Goal: Check status

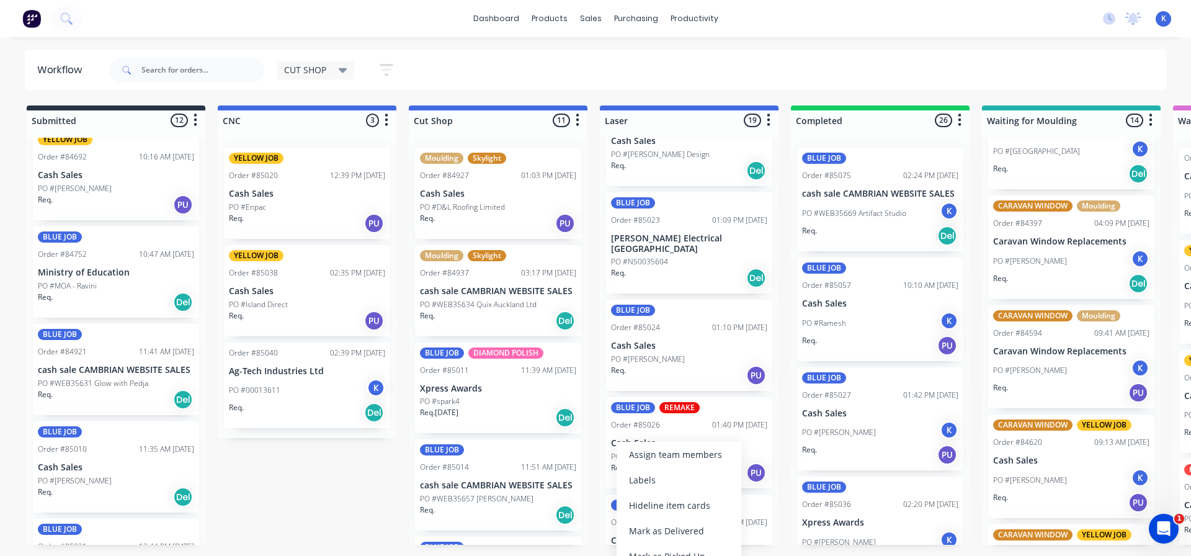
scroll to position [620, 0]
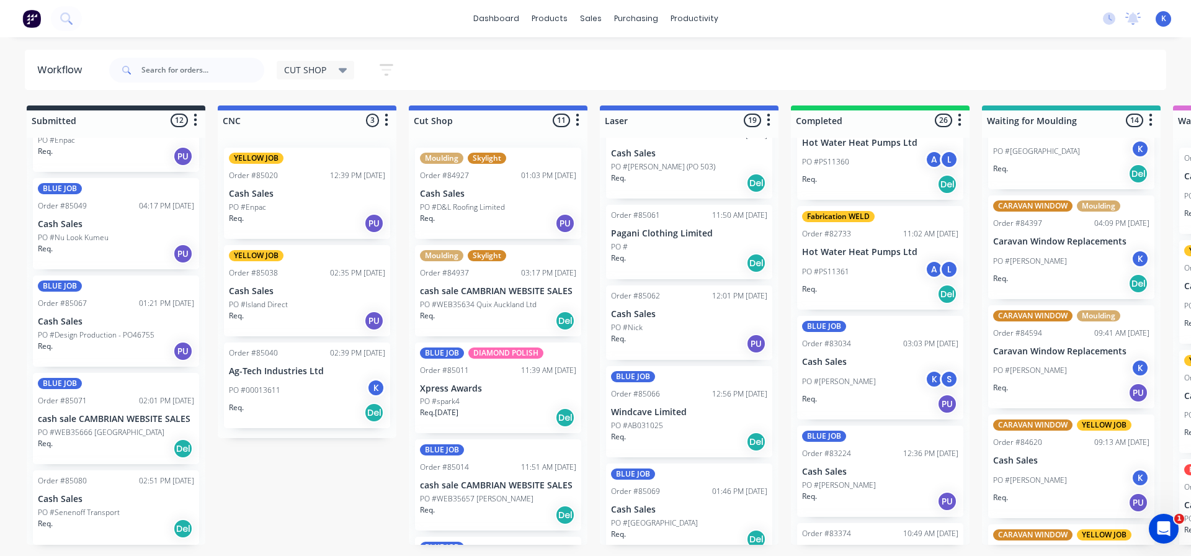
scroll to position [748, 0]
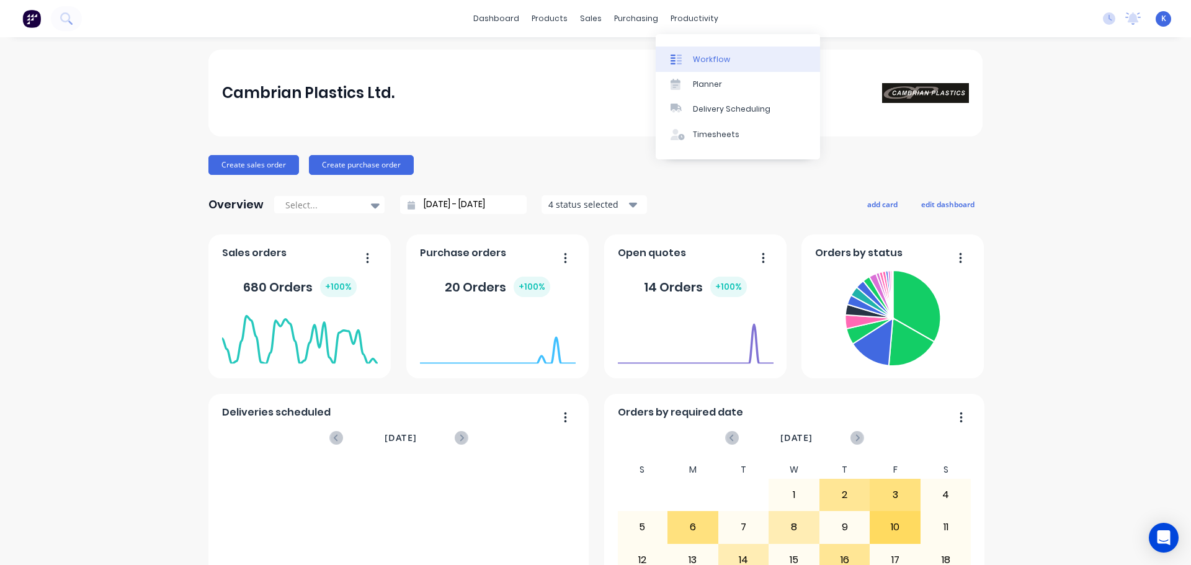
click at [701, 63] on div "Workflow" at bounding box center [711, 59] width 37 height 11
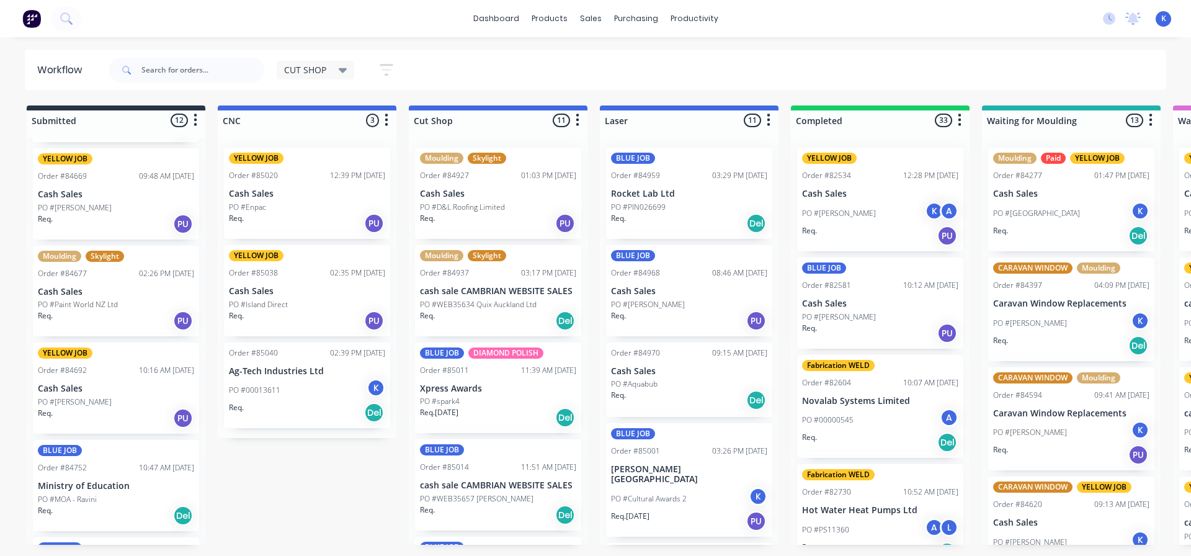
scroll to position [62, 0]
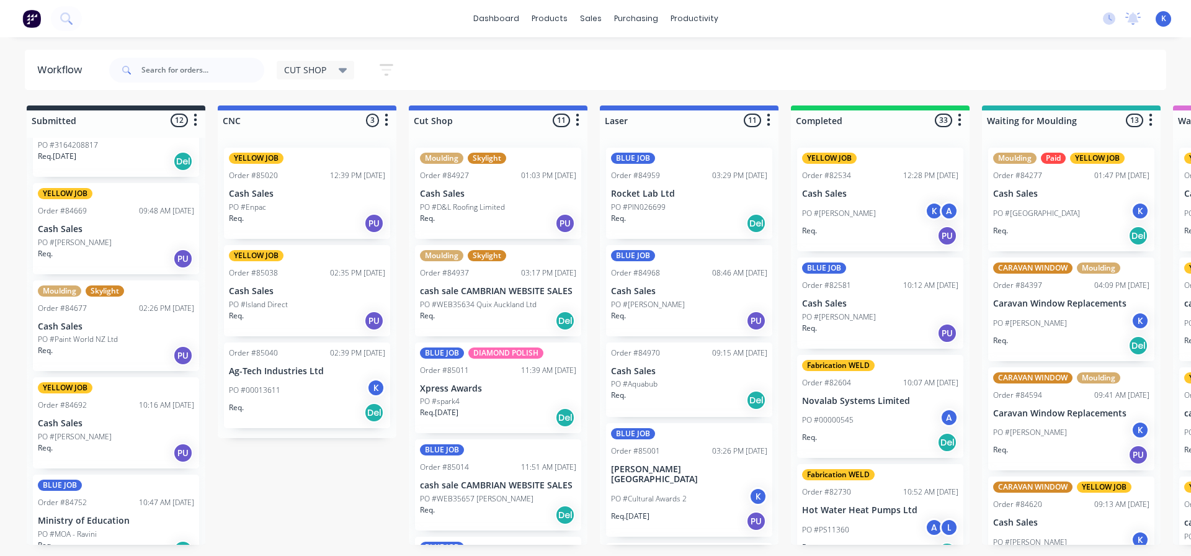
click at [74, 331] on p "Cash Sales" at bounding box center [116, 326] width 156 height 11
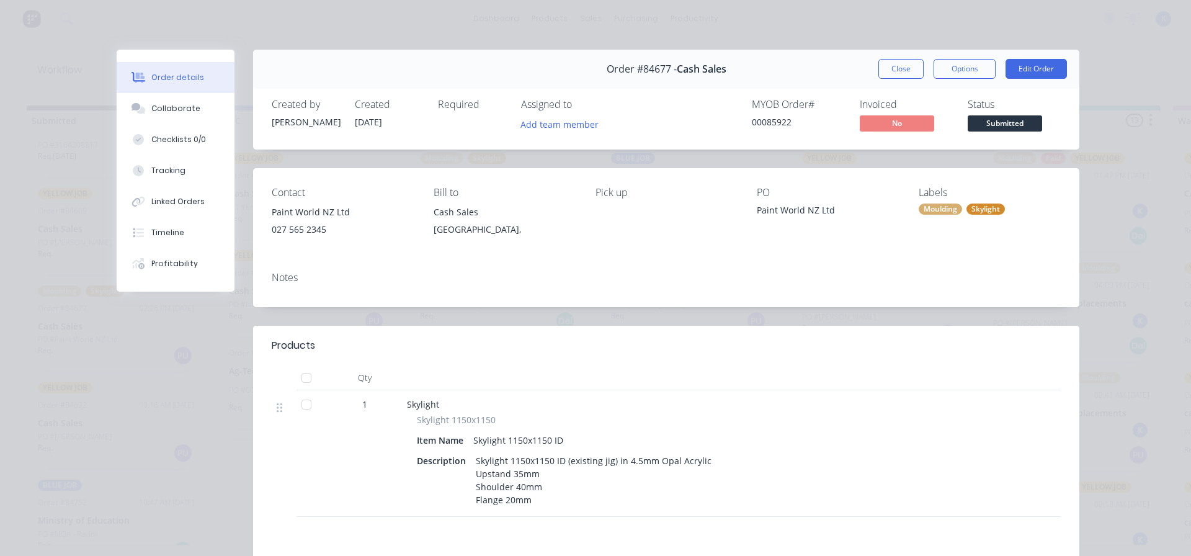
click at [881, 65] on button "Close" at bounding box center [900, 69] width 45 height 20
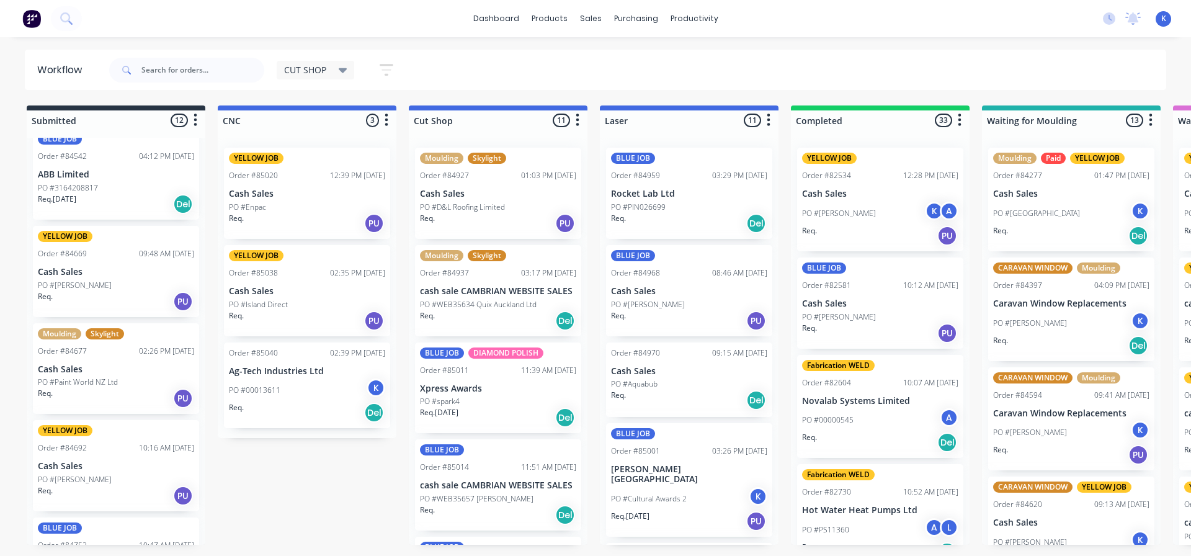
scroll to position [0, 0]
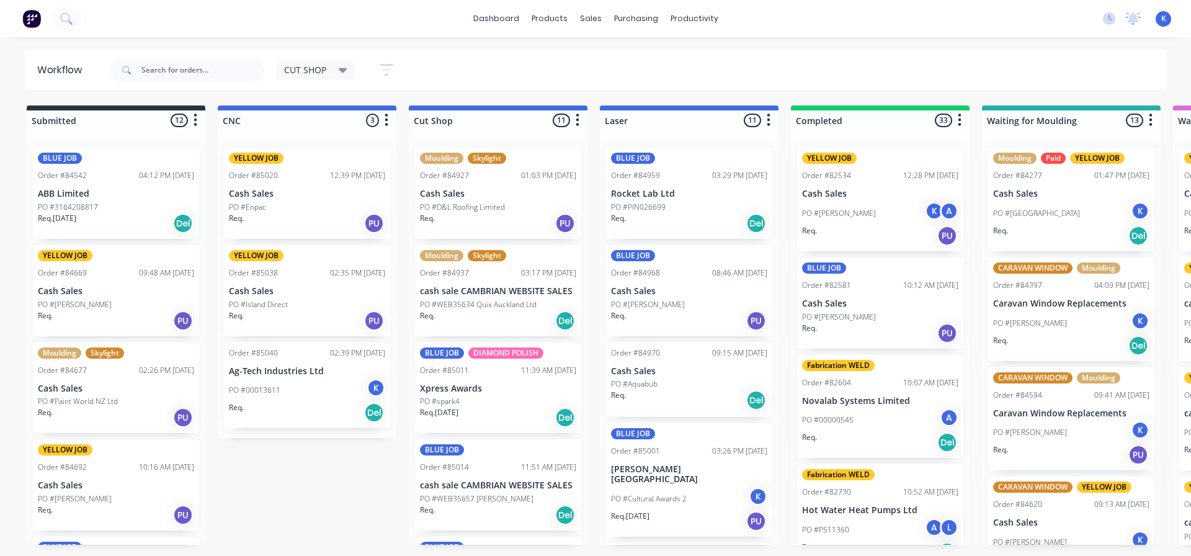
click at [58, 189] on p "ABB Limited" at bounding box center [116, 194] width 156 height 11
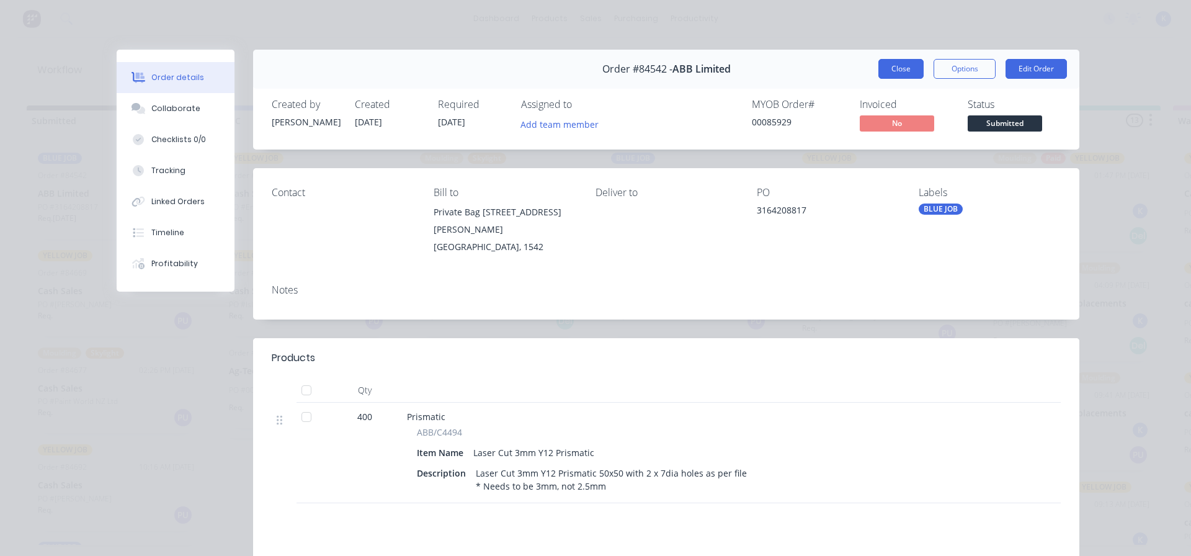
click at [897, 68] on button "Close" at bounding box center [900, 69] width 45 height 20
